Goal: Transaction & Acquisition: Book appointment/travel/reservation

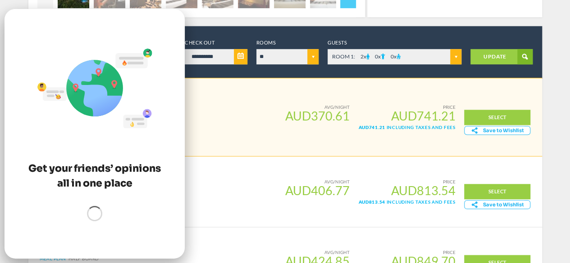
click at [240, 110] on div "Superior Room as seen on Meal Plan Bed and Breakfast (YAG) Smart Deal!" at bounding box center [157, 107] width 234 height 27
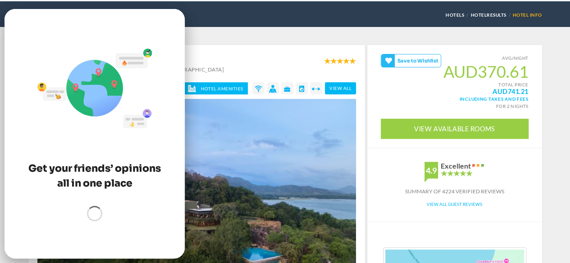
scroll to position [42, 0]
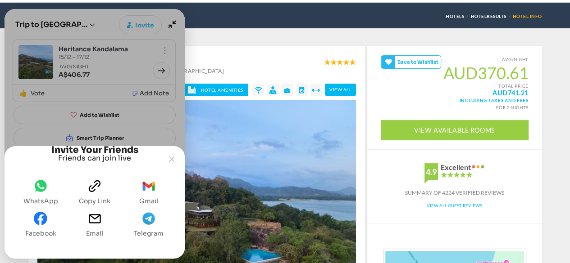
click at [171, 27] on div "Joyned Window" at bounding box center [95, 118] width 180 height 218
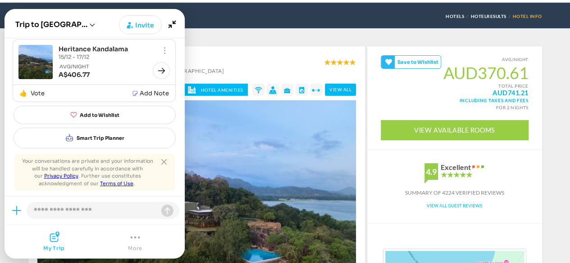
click at [229, 21] on div "« SEE ALL HOTELS IN [GEOGRAPHIC_DATA] HotelResults Hotel Info" at bounding box center [284, 16] width 513 height 26
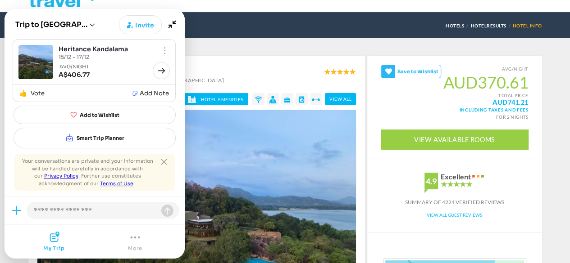
scroll to position [0, 0]
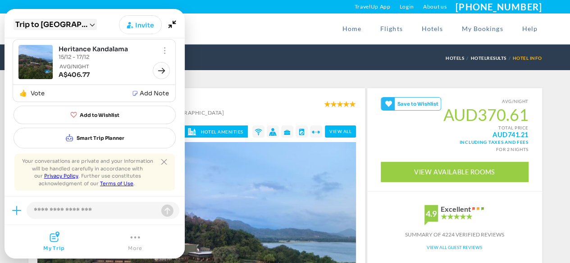
click at [90, 24] on icon "Open session list" at bounding box center [92, 24] width 5 height 3
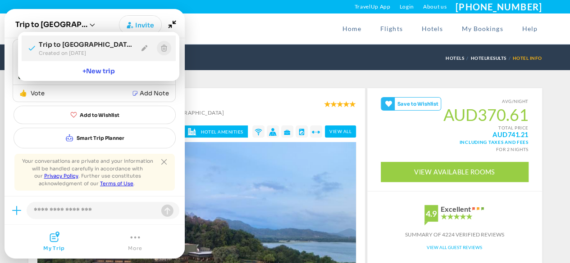
click at [161, 49] on icon "Exit session" at bounding box center [164, 48] width 6 height 7
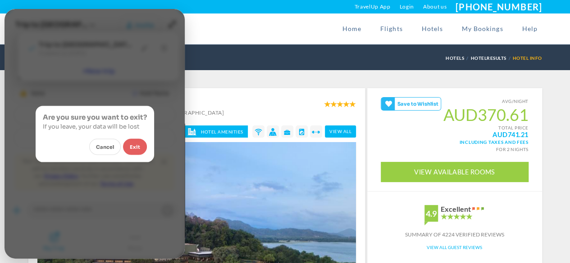
click at [132, 147] on button "Exit" at bounding box center [135, 147] width 24 height 16
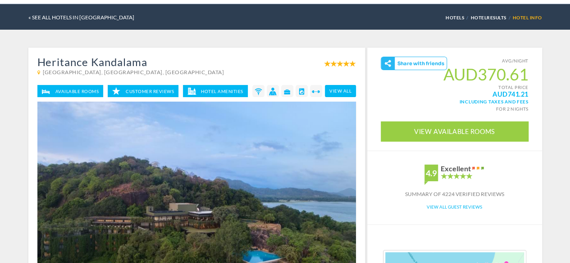
click at [74, 91] on link "Available Rooms" at bounding box center [70, 91] width 66 height 12
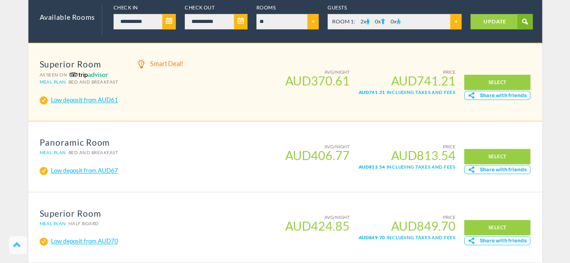
scroll to position [412, 0]
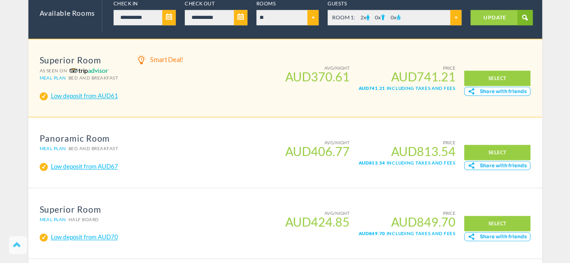
click at [68, 163] on link "Low deposit from AUD67" at bounding box center [84, 166] width 67 height 7
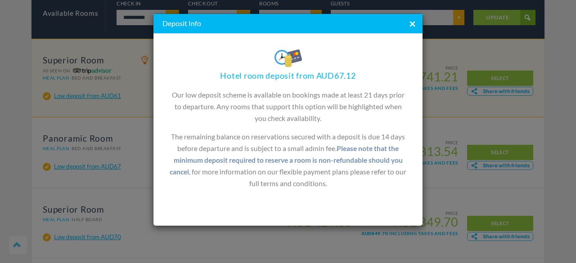
click at [407, 25] on link "×" at bounding box center [413, 23] width 20 height 19
